Goal: Information Seeking & Learning: Check status

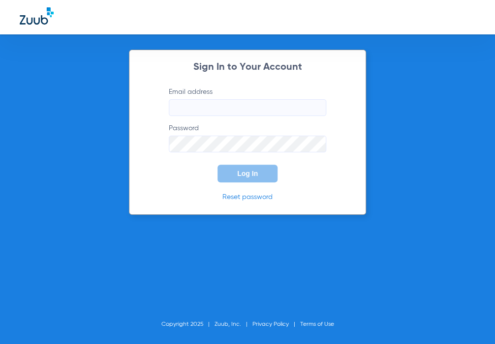
type input "[EMAIL_ADDRESS][DOMAIN_NAME]"
click at [248, 173] on span "Log In" at bounding box center [247, 174] width 21 height 8
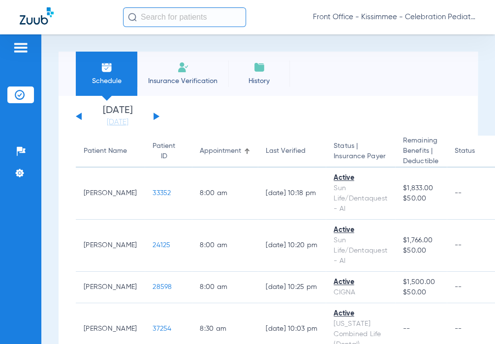
click at [156, 117] on button at bounding box center [156, 116] width 6 height 7
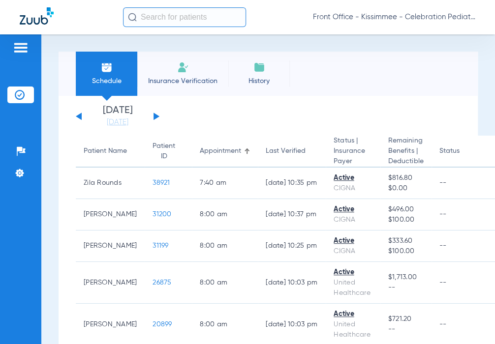
drag, startPoint x: 155, startPoint y: 116, endPoint x: 171, endPoint y: 122, distance: 17.2
click at [155, 116] on button at bounding box center [156, 116] width 6 height 7
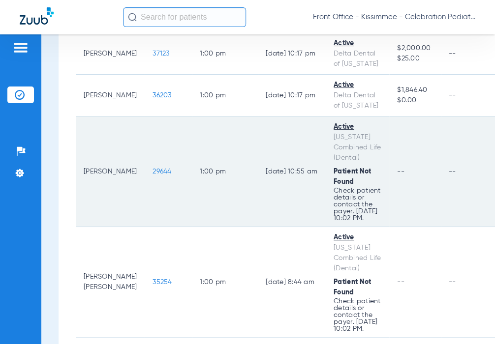
scroll to position [1328, 0]
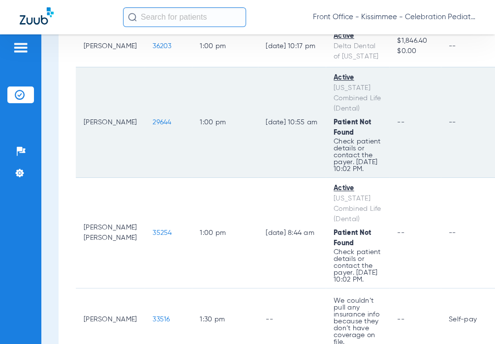
click at [296, 178] on td "[DATE] 10:55 AM" at bounding box center [292, 122] width 68 height 111
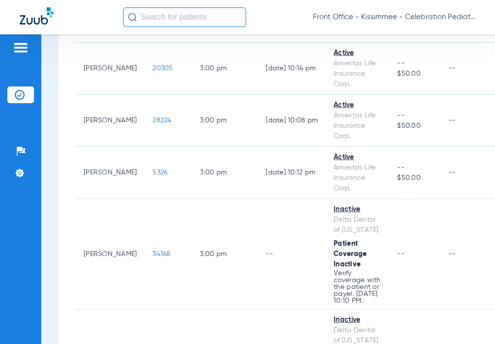
scroll to position [1896, 0]
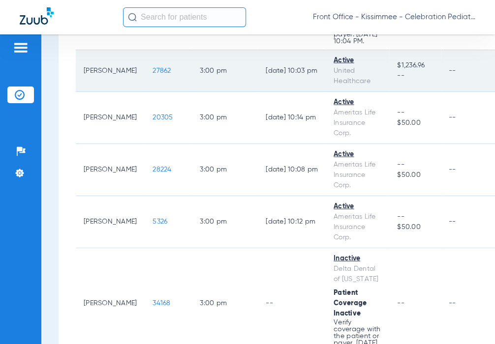
click at [154, 74] on span "27862" at bounding box center [161, 70] width 18 height 7
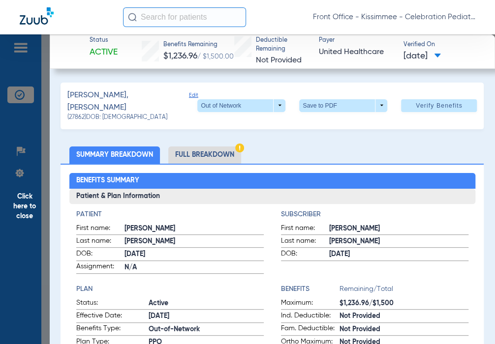
click at [222, 155] on li "Full Breakdown" at bounding box center [204, 155] width 73 height 17
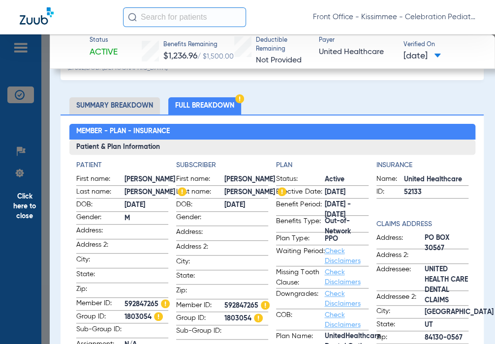
scroll to position [98, 0]
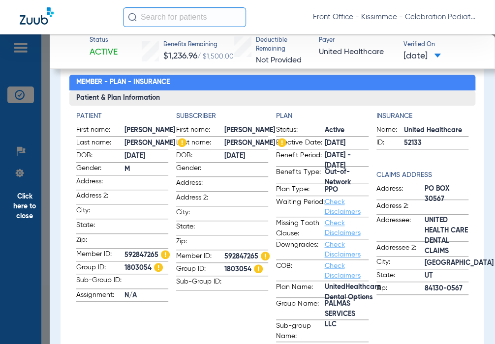
click at [222, 316] on app-subscriber-information "Subscriber First name: [PERSON_NAME] Last name: [PERSON_NAME] DOB: [DEMOGRAPHIC…" at bounding box center [222, 244] width 92 height 266
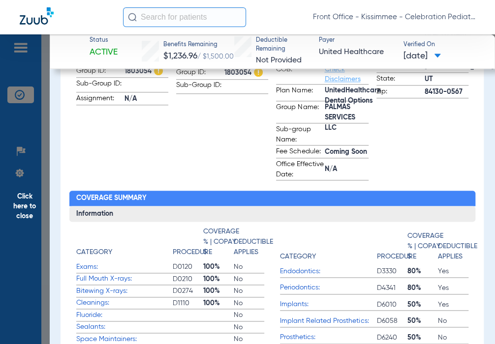
scroll to position [443, 0]
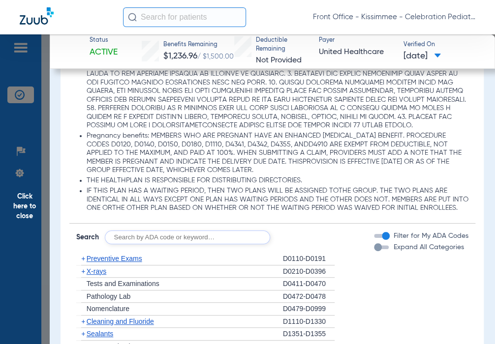
scroll to position [1230, 0]
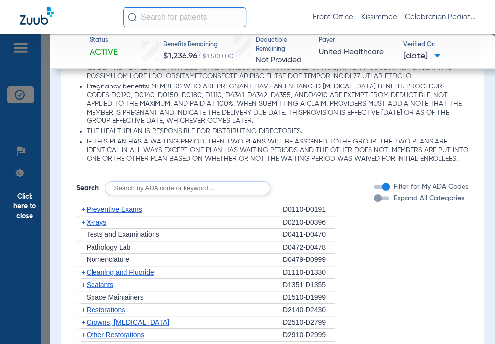
click at [374, 202] on div "button" at bounding box center [378, 198] width 8 height 8
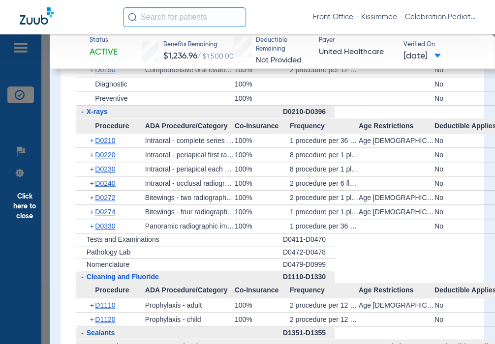
scroll to position [1574, 0]
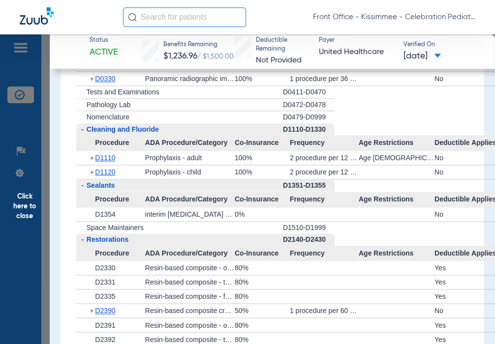
click at [369, 247] on li "- Restorations D2140-D2430 Procedure ADA Procedure/Category Co-Insurance Freque…" at bounding box center [272, 312] width 392 height 156
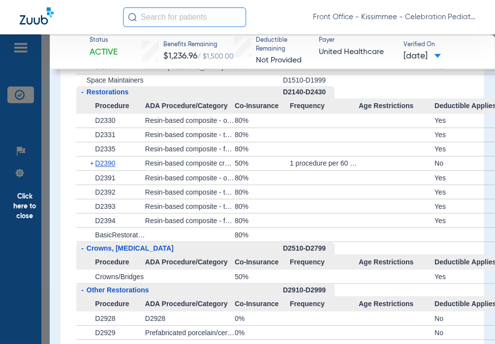
click at [355, 213] on div at bounding box center [324, 206] width 69 height 14
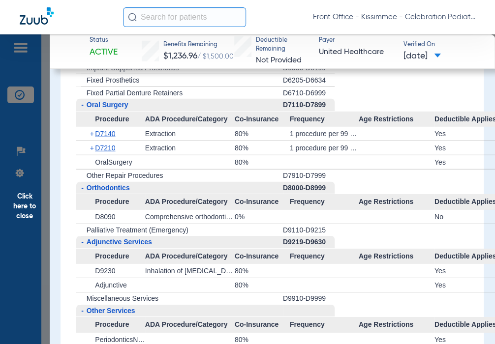
scroll to position [2213, 0]
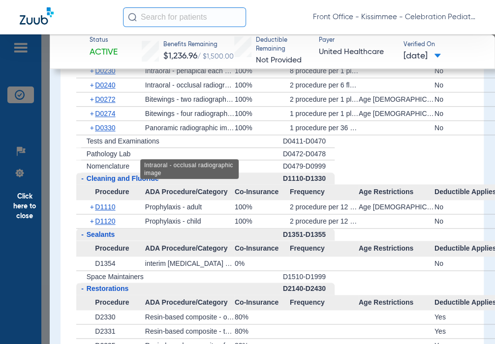
scroll to position [1475, 0]
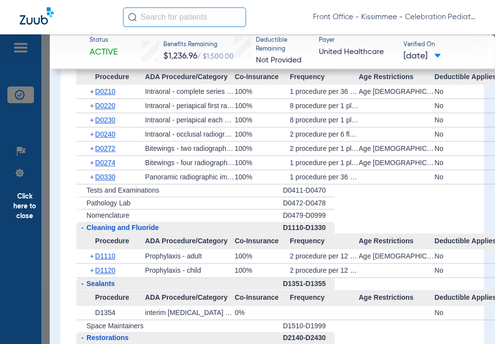
click at [226, 210] on div "+ Pathology Lab" at bounding box center [179, 203] width 207 height 13
click at [99, 181] on span "D0330" at bounding box center [105, 177] width 20 height 8
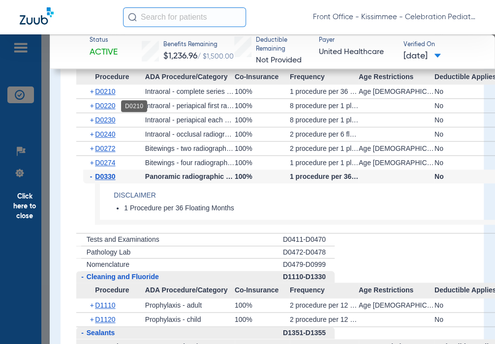
click at [107, 95] on span "D0210" at bounding box center [105, 92] width 20 height 8
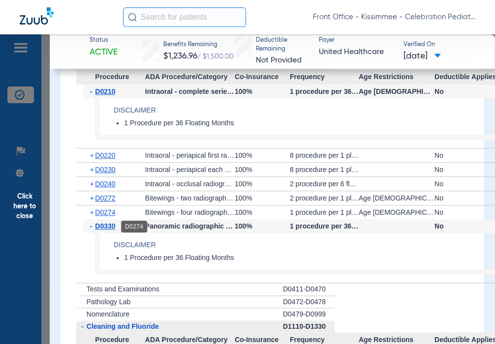
click at [105, 216] on span "D0274" at bounding box center [105, 213] width 20 height 8
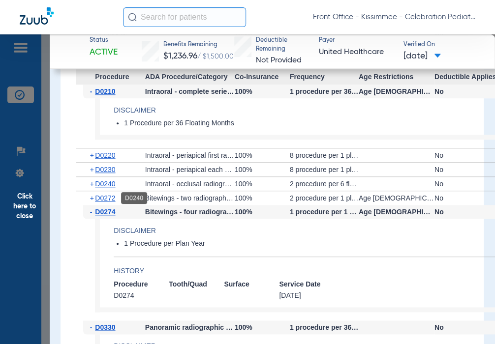
click at [111, 188] on span "D0240" at bounding box center [105, 184] width 20 height 8
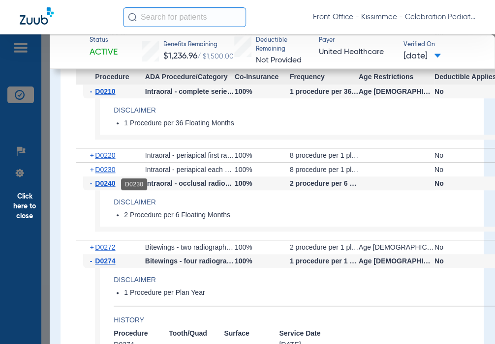
click at [107, 174] on span "D0230" at bounding box center [105, 170] width 20 height 8
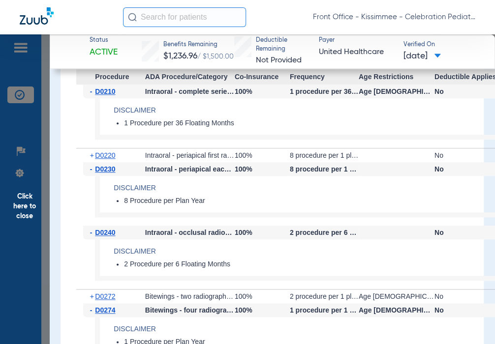
click at [106, 162] on div "+ D0220" at bounding box center [114, 156] width 62 height 14
click at [107, 159] on span "D0220" at bounding box center [105, 155] width 20 height 8
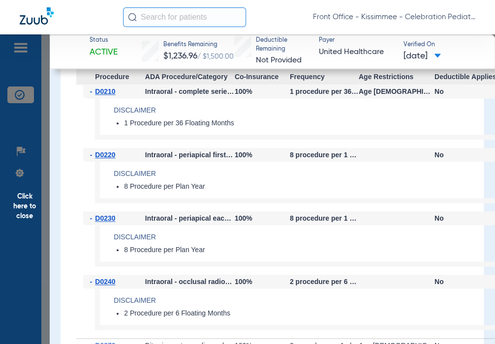
scroll to position [1328, 0]
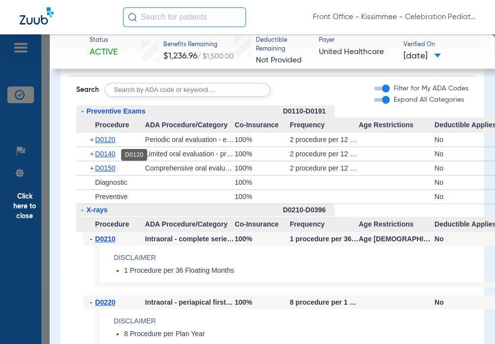
click at [110, 144] on span "D0120" at bounding box center [105, 140] width 20 height 8
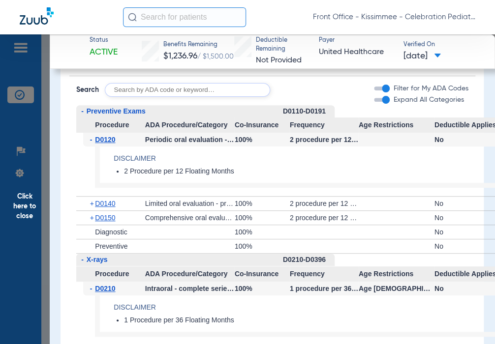
click at [108, 211] on div "+ D0140" at bounding box center [114, 204] width 62 height 14
click at [108, 208] on span "D0140" at bounding box center [105, 204] width 20 height 8
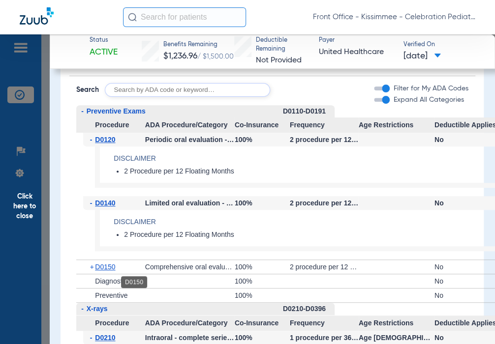
click at [112, 271] on span "D0150" at bounding box center [105, 267] width 20 height 8
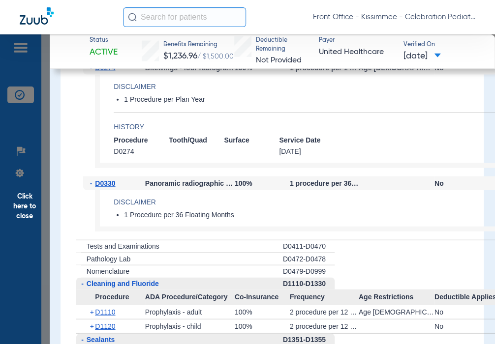
scroll to position [2017, 0]
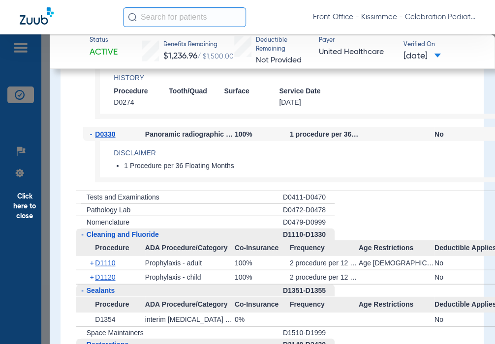
click at [422, 104] on app-history "Procedure Tooth/Quad Surface Service Date D0274 [DATE]" at bounding box center [309, 97] width 390 height 21
click at [276, 158] on h4 "Disclaimer" at bounding box center [309, 153] width 390 height 10
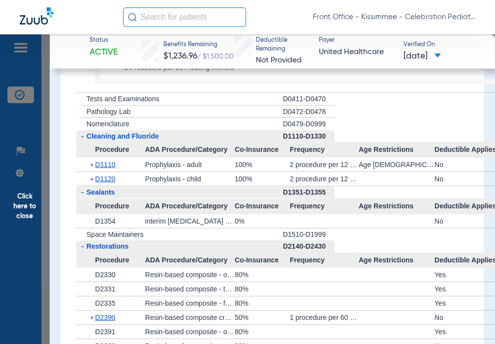
scroll to position [2164, 0]
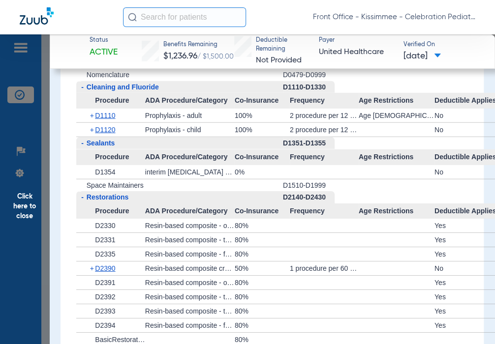
click at [28, 218] on span "Click here to close" at bounding box center [25, 206] width 50 height 344
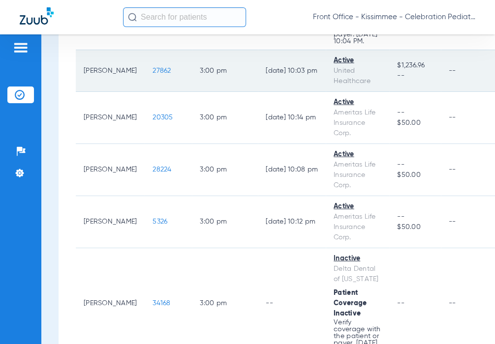
scroll to position [1847, 0]
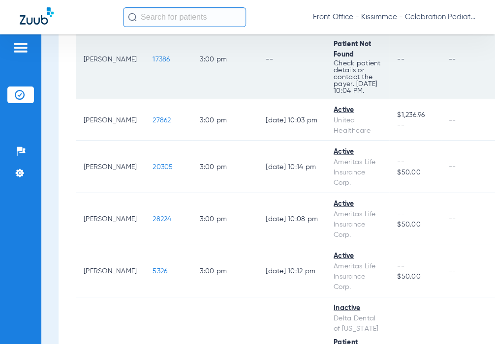
click at [152, 62] on span "17386" at bounding box center [160, 59] width 17 height 7
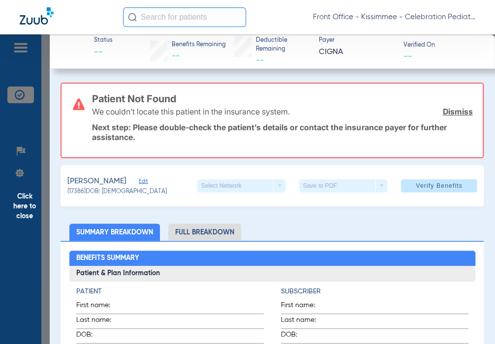
click at [17, 204] on span "Click here to close" at bounding box center [25, 206] width 50 height 344
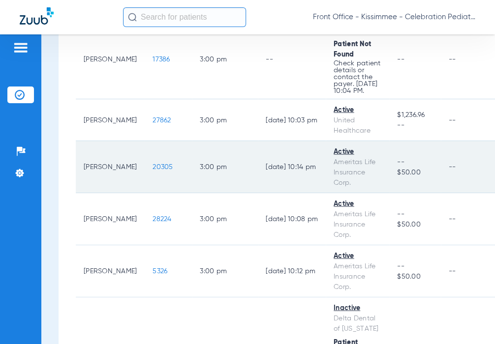
click at [152, 170] on span "20305" at bounding box center [162, 166] width 20 height 7
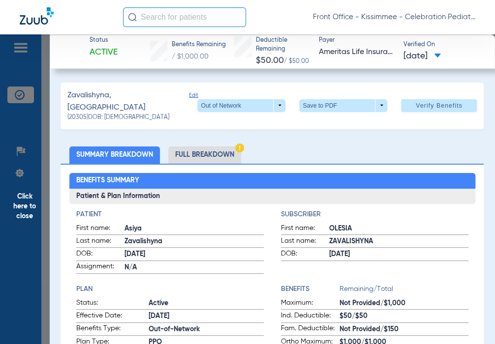
click at [204, 152] on li "Full Breakdown" at bounding box center [204, 155] width 73 height 17
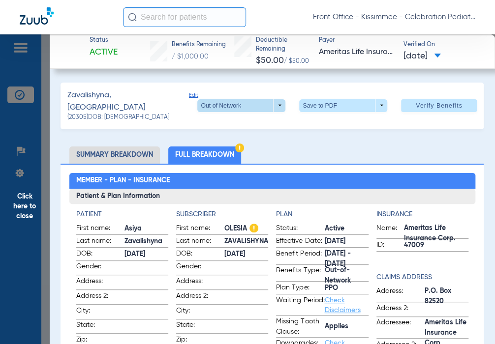
click at [272, 107] on span at bounding box center [241, 105] width 88 height 13
click at [238, 143] on span "Out of Network" at bounding box center [221, 142] width 46 height 7
click at [229, 204] on div "Patient First name: [PERSON_NAME] Last name: [PERSON_NAME]: [DEMOGRAPHIC_DATA] …" at bounding box center [272, 338] width 406 height 268
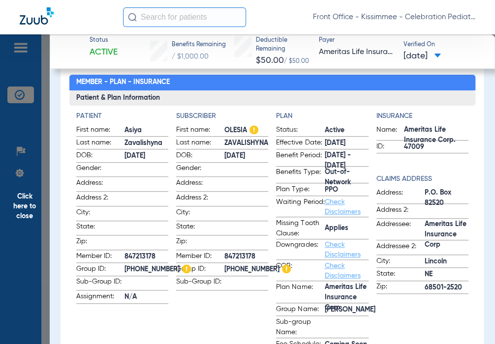
scroll to position [148, 0]
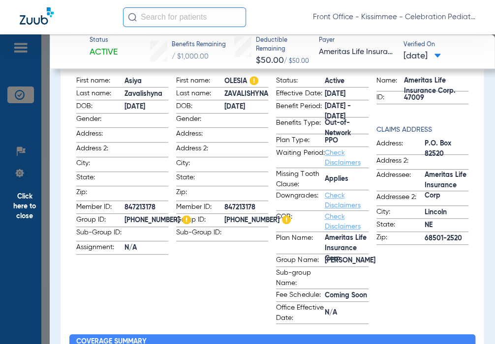
click at [219, 258] on app-subscriber-information "Subscriber First name: [PERSON_NAME] Last name: [PERSON_NAME] DOB: [DEMOGRAPHIC…" at bounding box center [222, 193] width 92 height 262
click at [404, 269] on div "Insurance Name: Ameritas Life Insurance Corp. ID: 47009 Claims Address Address:…" at bounding box center [422, 193] width 92 height 262
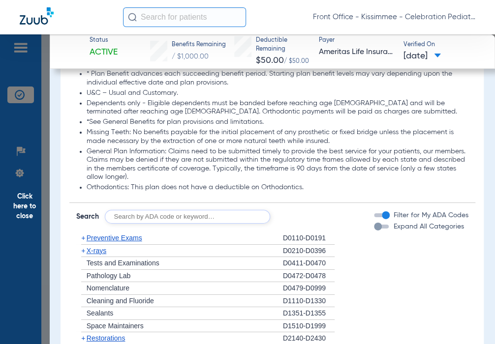
scroll to position [1033, 0]
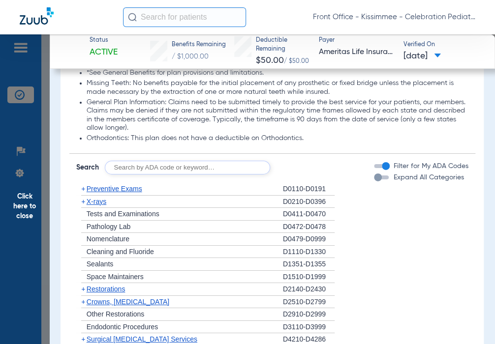
click at [374, 181] on div "button" at bounding box center [378, 178] width 8 height 8
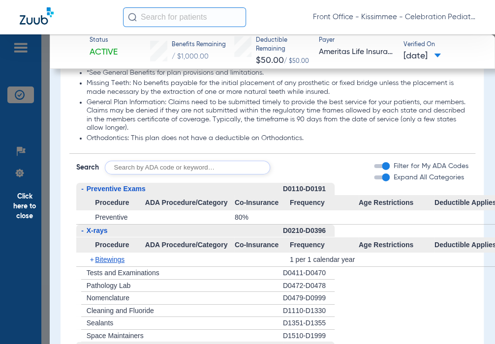
click at [30, 211] on span "Click here to close" at bounding box center [25, 206] width 50 height 344
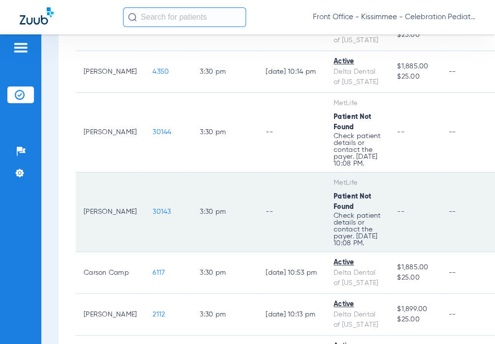
scroll to position [2536, 0]
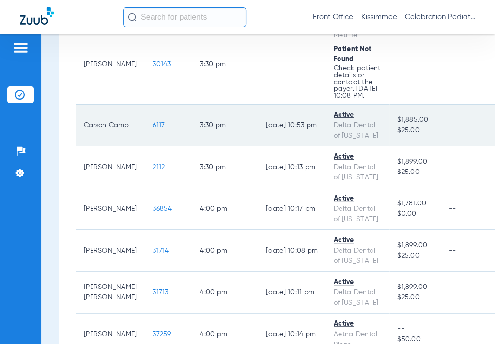
click at [152, 129] on span "6117" at bounding box center [158, 125] width 12 height 7
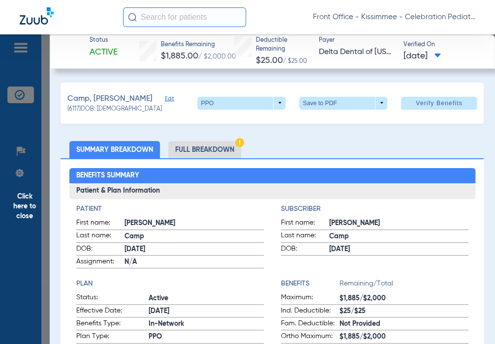
click at [203, 151] on li "Full Breakdown" at bounding box center [204, 149] width 73 height 17
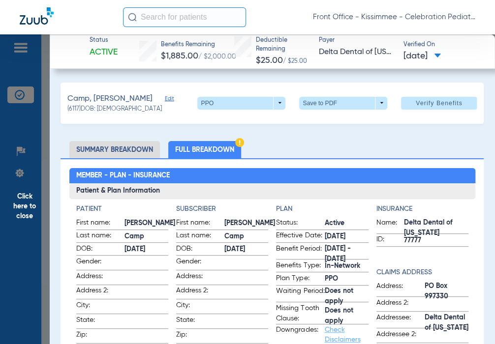
click at [208, 271] on span "Address:" at bounding box center [200, 277] width 48 height 13
click at [193, 267] on span "Gender:" at bounding box center [200, 263] width 48 height 13
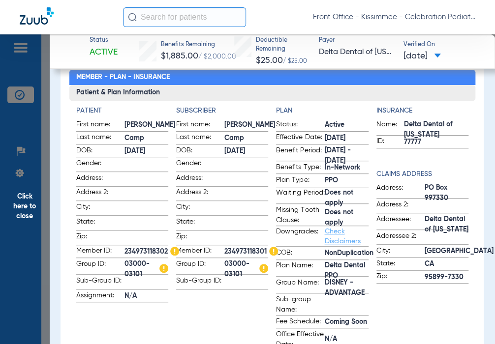
scroll to position [148, 0]
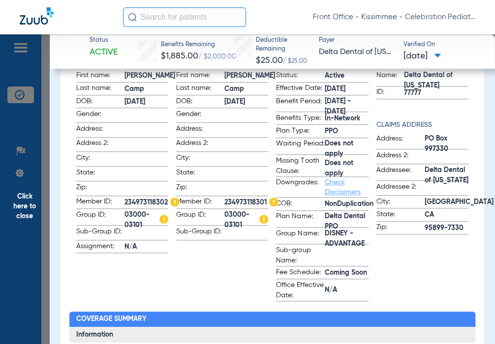
click at [210, 260] on app-subscriber-information "Subscriber First name: [PERSON_NAME] Last name: Camp DOB: [DEMOGRAPHIC_DATA] Ge…" at bounding box center [222, 179] width 92 height 245
drag, startPoint x: 223, startPoint y: 199, endPoint x: 264, endPoint y: 196, distance: 40.4
click at [264, 198] on span "234973118301" at bounding box center [251, 203] width 54 height 10
copy span "234973118301"
click at [223, 252] on app-subscriber-information "Subscriber First name: [PERSON_NAME] Last name: Camp DOB: [DEMOGRAPHIC_DATA] Ge…" at bounding box center [222, 179] width 92 height 245
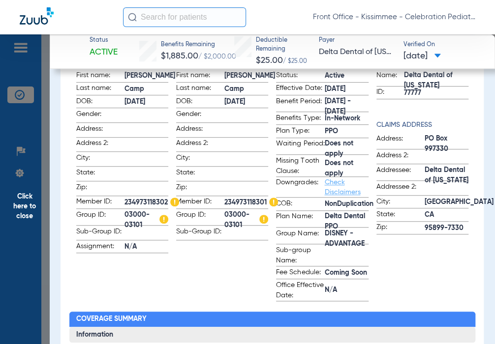
click at [184, 252] on app-subscriber-information "Subscriber First name: [PERSON_NAME] Last name: Camp DOB: [DEMOGRAPHIC_DATA] Ge…" at bounding box center [222, 179] width 92 height 245
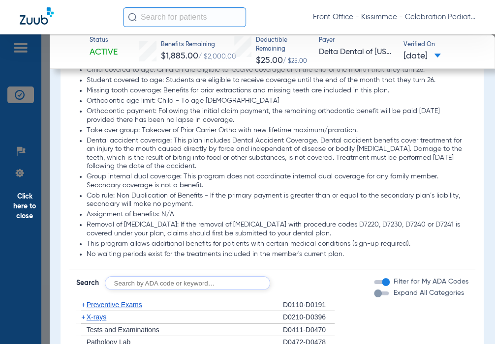
scroll to position [1180, 0]
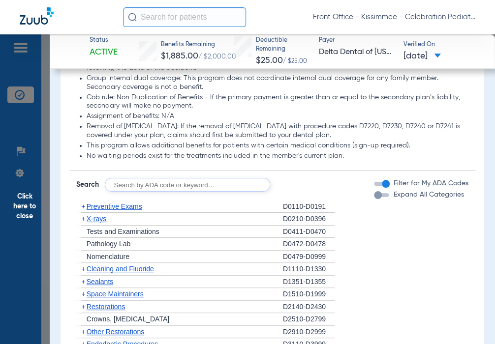
click at [374, 199] on div "button" at bounding box center [378, 195] width 8 height 8
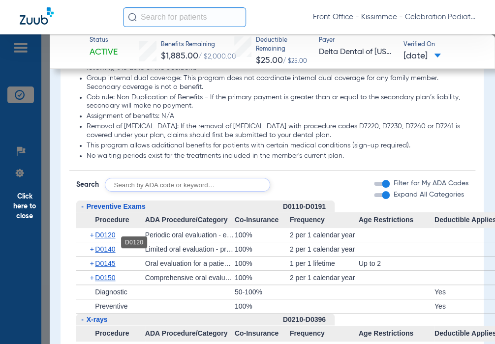
click at [110, 239] on span "D0120" at bounding box center [105, 235] width 20 height 8
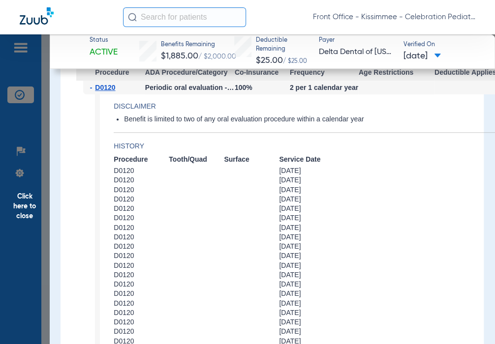
scroll to position [1475, 0]
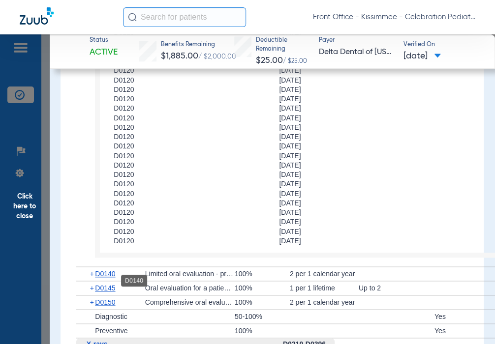
click at [113, 278] on span "D0140" at bounding box center [105, 274] width 20 height 8
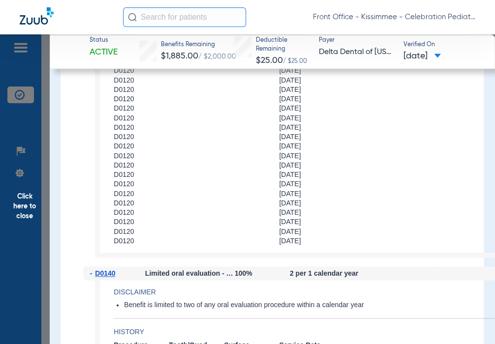
scroll to position [1623, 0]
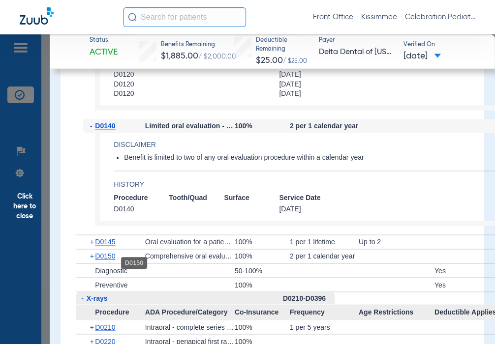
click at [108, 260] on span "D0150" at bounding box center [105, 256] width 20 height 8
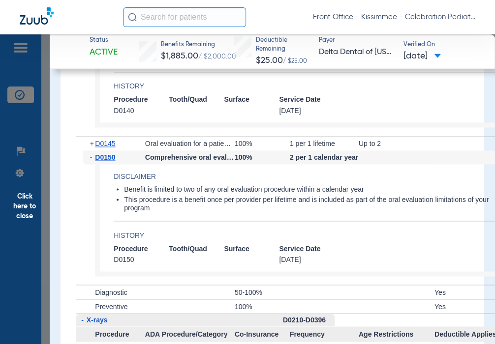
scroll to position [1820, 0]
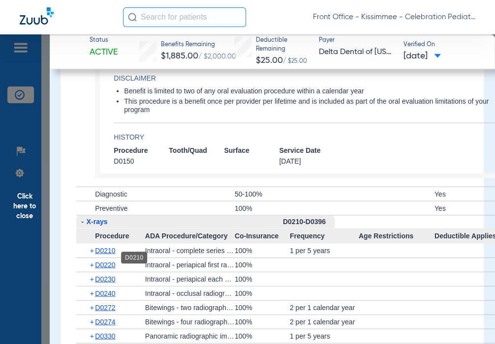
click at [107, 254] on span "D0210" at bounding box center [105, 250] width 20 height 8
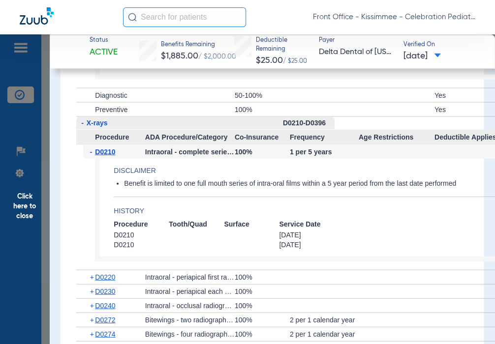
scroll to position [1967, 0]
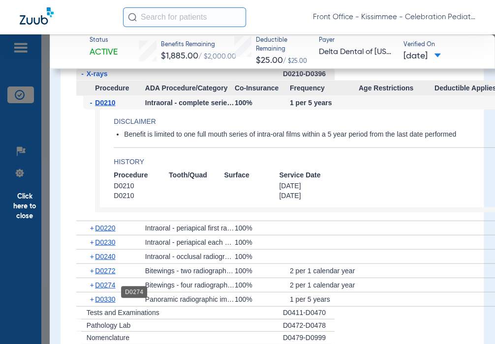
click at [107, 289] on span "D0274" at bounding box center [105, 285] width 20 height 8
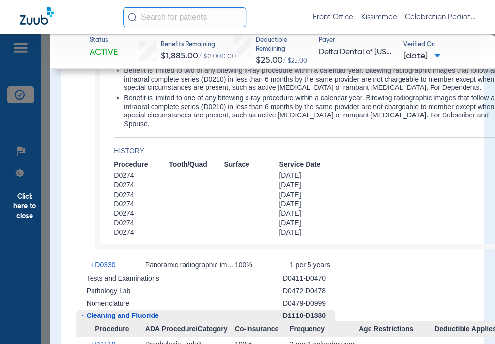
scroll to position [2262, 0]
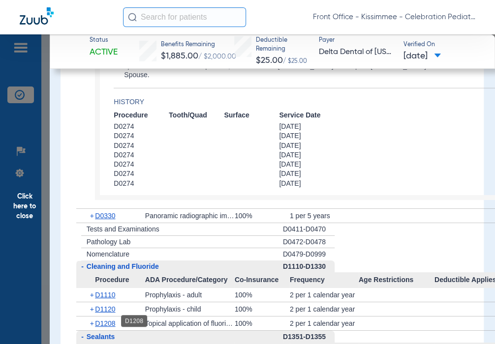
click at [111, 320] on span "D1208" at bounding box center [105, 324] width 20 height 8
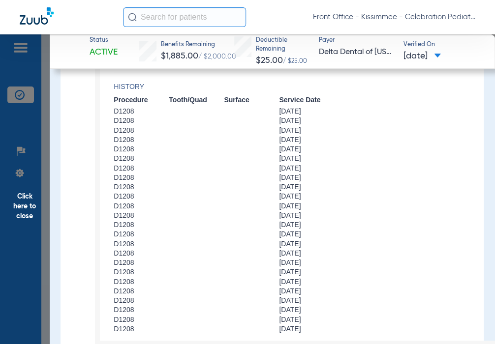
scroll to position [2656, 0]
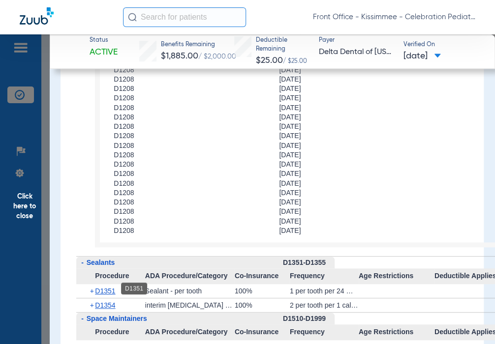
click at [108, 291] on span "D1351" at bounding box center [105, 291] width 20 height 8
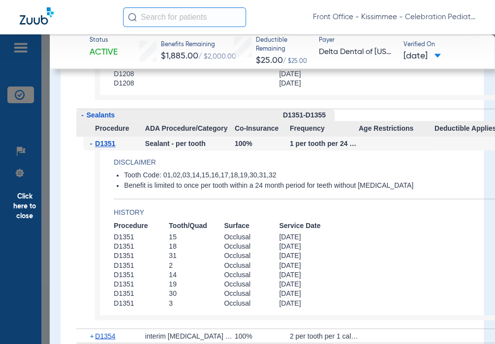
scroll to position [2902, 0]
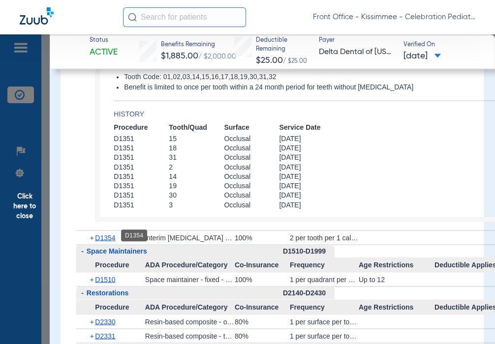
click at [103, 238] on span "D1354" at bounding box center [105, 238] width 20 height 8
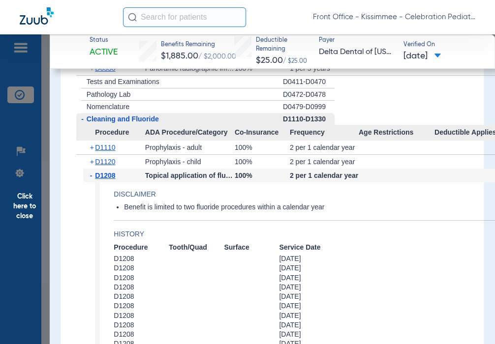
scroll to position [2361, 0]
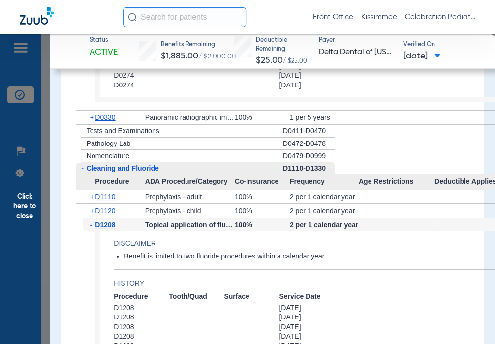
click at [46, 211] on span "Click here to close" at bounding box center [25, 206] width 50 height 344
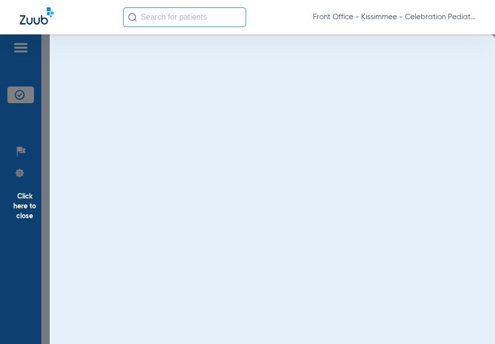
scroll to position [0, 0]
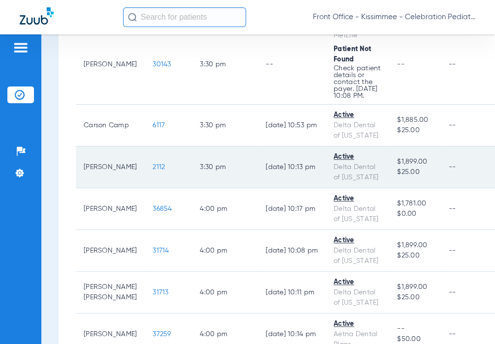
click at [152, 171] on span "2112" at bounding box center [158, 167] width 12 height 7
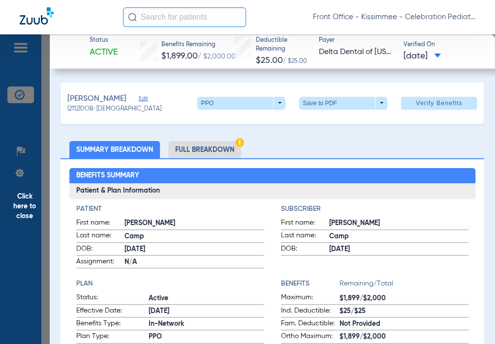
click at [185, 155] on li "Full Breakdown" at bounding box center [204, 149] width 73 height 17
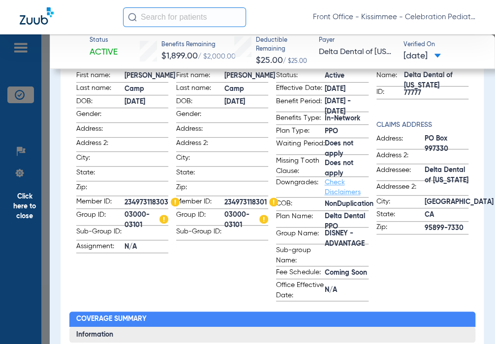
scroll to position [197, 0]
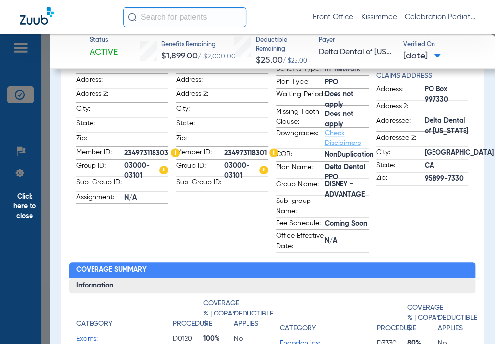
click at [238, 276] on h2 "Coverage Summary" at bounding box center [272, 271] width 406 height 16
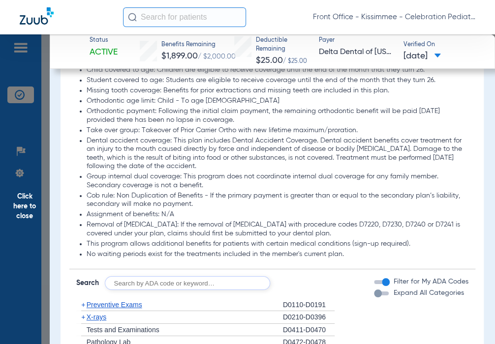
scroll to position [1230, 0]
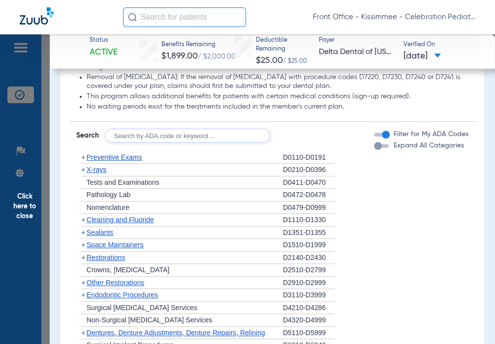
click at [374, 150] on div "button" at bounding box center [378, 146] width 8 height 8
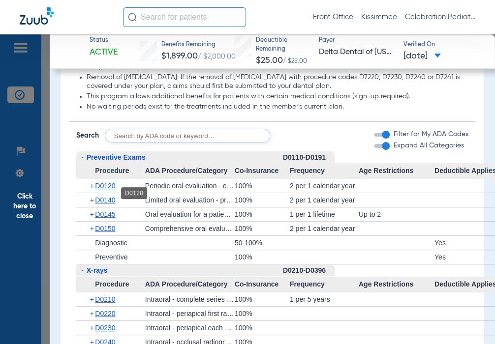
click at [105, 190] on span "D0120" at bounding box center [105, 186] width 20 height 8
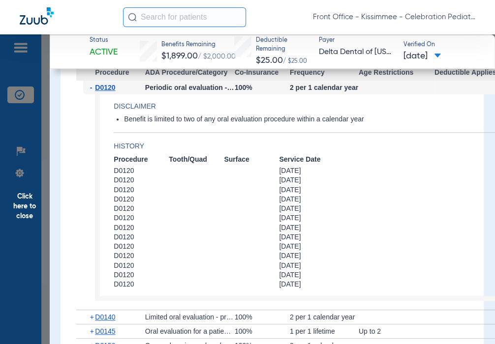
scroll to position [1475, 0]
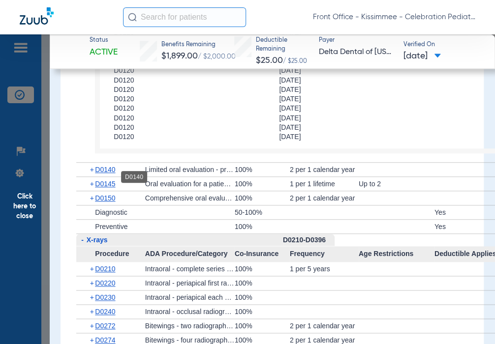
click at [102, 174] on span "D0140" at bounding box center [105, 170] width 20 height 8
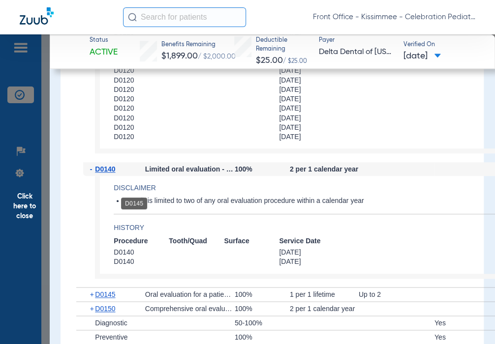
scroll to position [1574, 0]
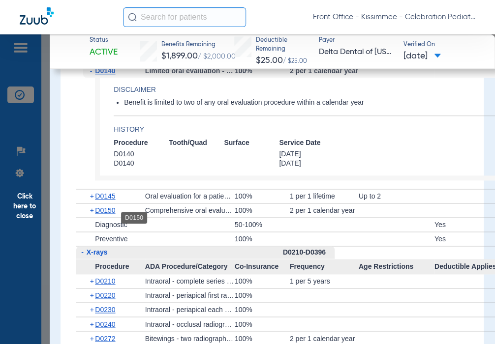
click at [110, 214] on span "D0150" at bounding box center [105, 211] width 20 height 8
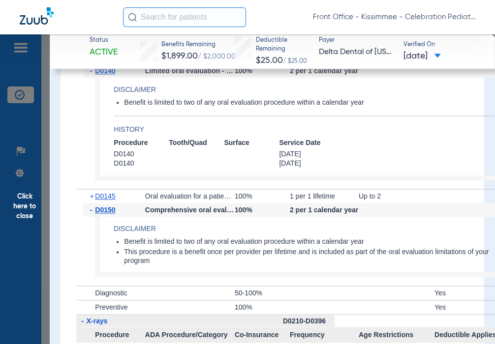
scroll to position [1721, 0]
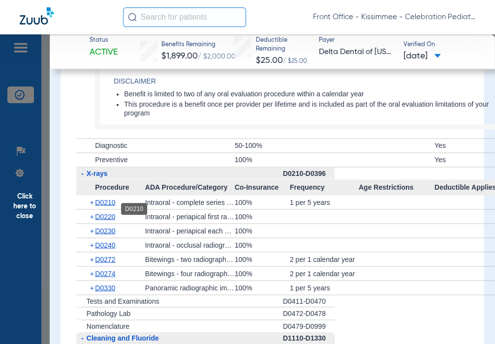
click at [108, 206] on span "D0210" at bounding box center [105, 202] width 20 height 8
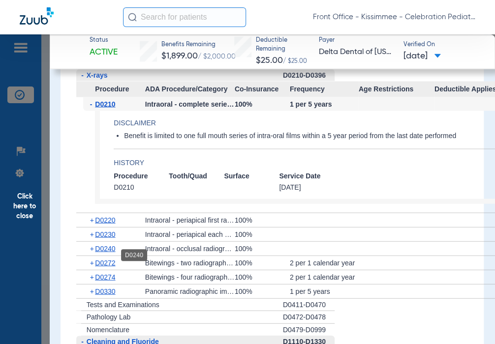
scroll to position [1869, 0]
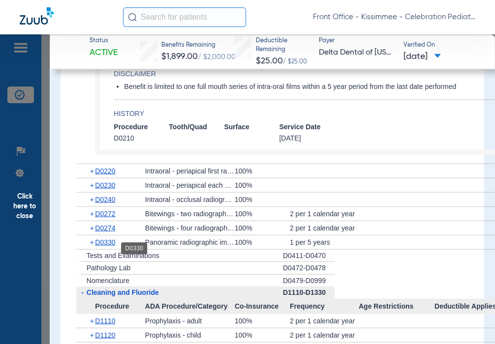
click at [108, 246] on span "D0330" at bounding box center [105, 242] width 20 height 8
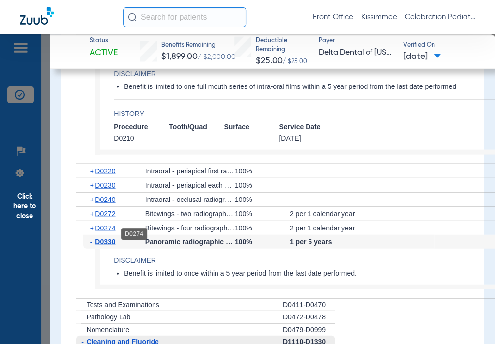
click at [108, 232] on span "D0274" at bounding box center [105, 228] width 20 height 8
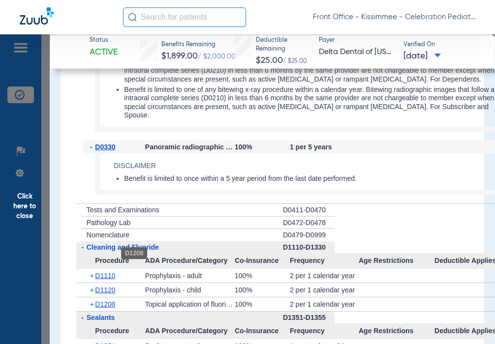
scroll to position [2115, 0]
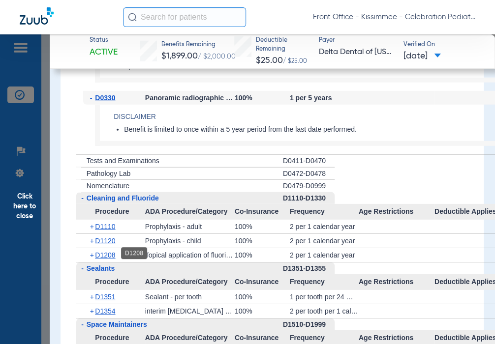
click at [106, 252] on span "D1208" at bounding box center [105, 255] width 20 height 8
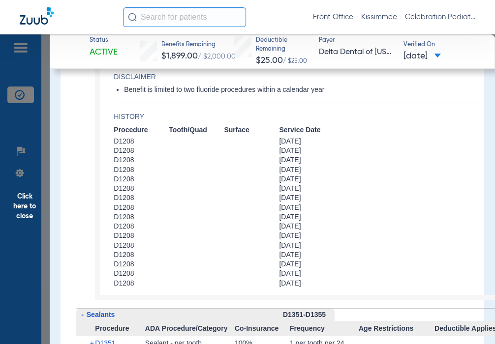
scroll to position [2410, 0]
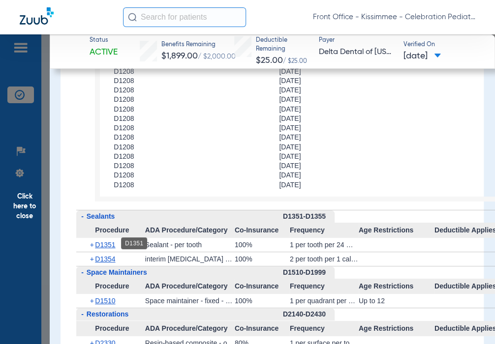
click at [107, 246] on span "D1351" at bounding box center [105, 245] width 20 height 8
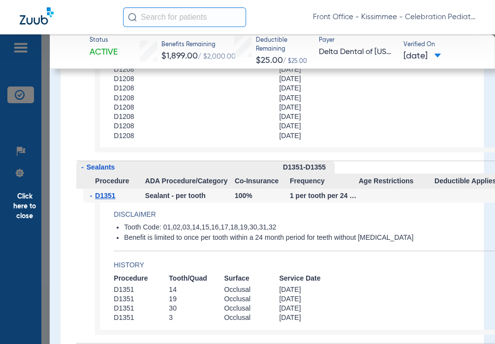
scroll to position [2558, 0]
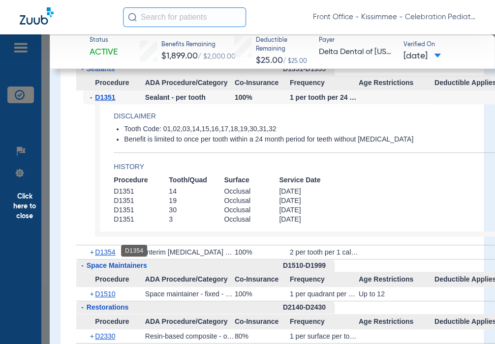
click at [111, 251] on span "D1354" at bounding box center [105, 252] width 20 height 8
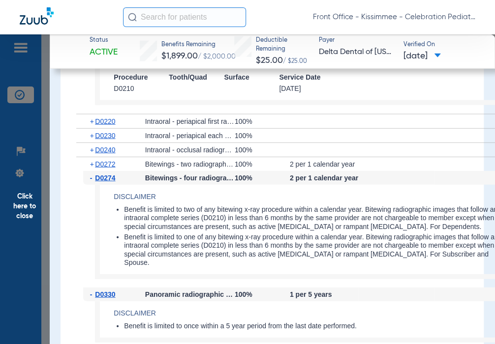
scroll to position [1967, 0]
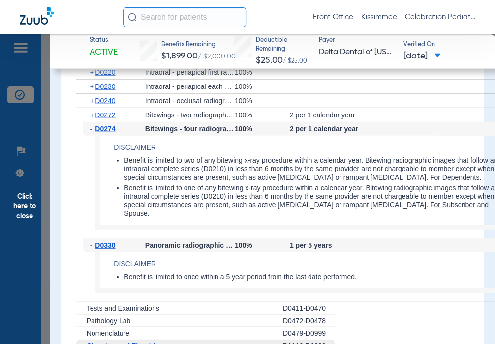
click at [37, 222] on span "Click here to close" at bounding box center [25, 206] width 50 height 344
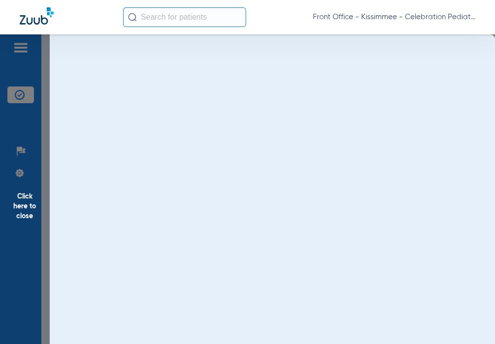
scroll to position [0, 0]
